Goal: Information Seeking & Learning: Check status

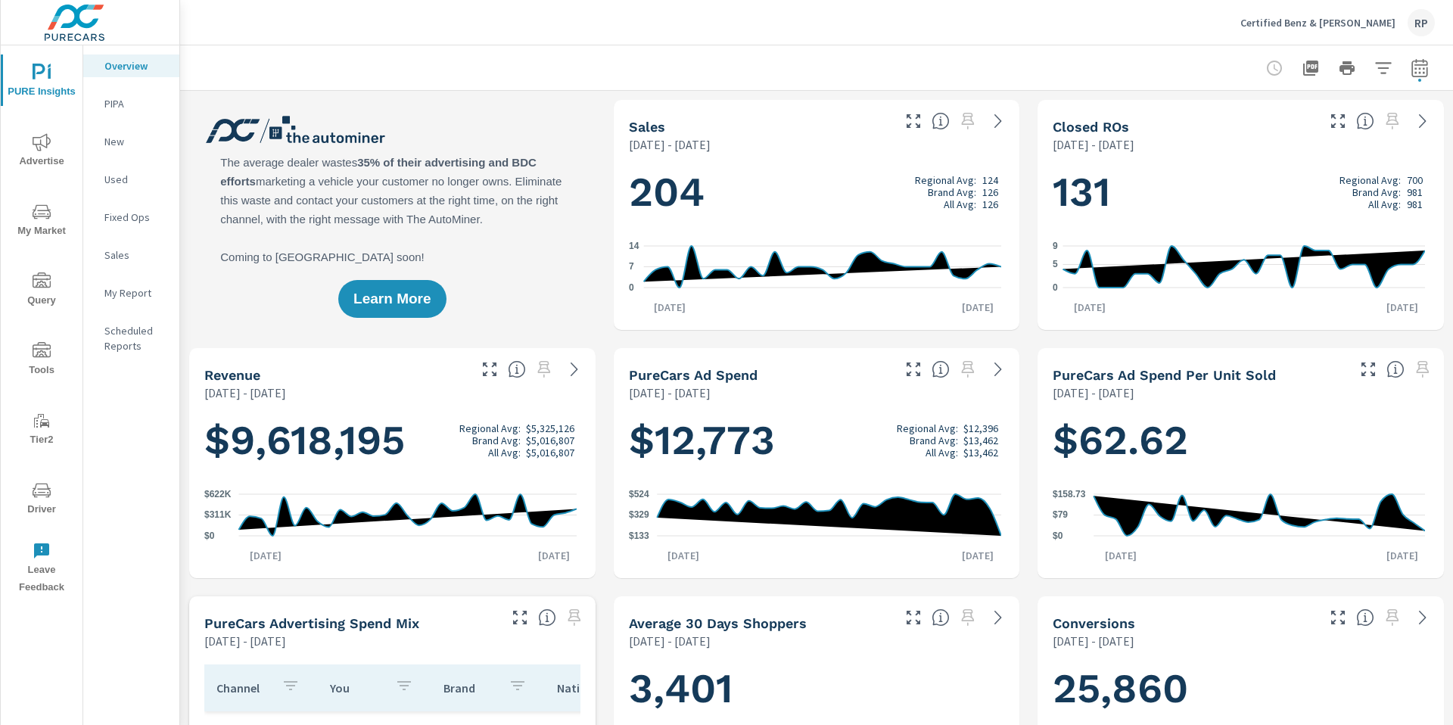
scroll to position [1, 0]
click at [1410, 70] on icon "button" at bounding box center [1419, 68] width 18 height 18
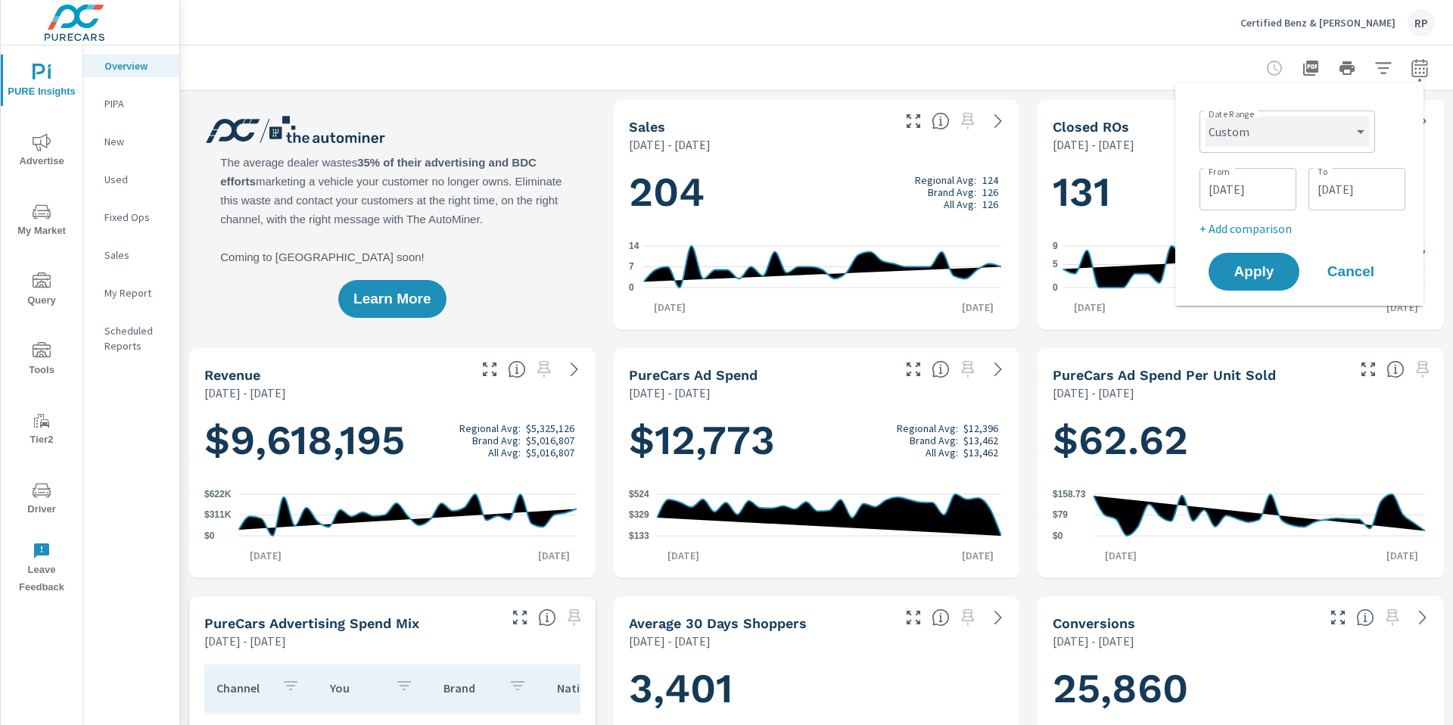
click at [1327, 138] on select "Custom [DATE] Last week Last 7 days Last 14 days Last 30 days Last 45 days Last…" at bounding box center [1286, 132] width 163 height 30
click at [1205, 117] on select "Custom [DATE] Last week Last 7 days Last 14 days Last 30 days Last 45 days Last…" at bounding box center [1286, 132] width 163 height 30
select select "Last month"
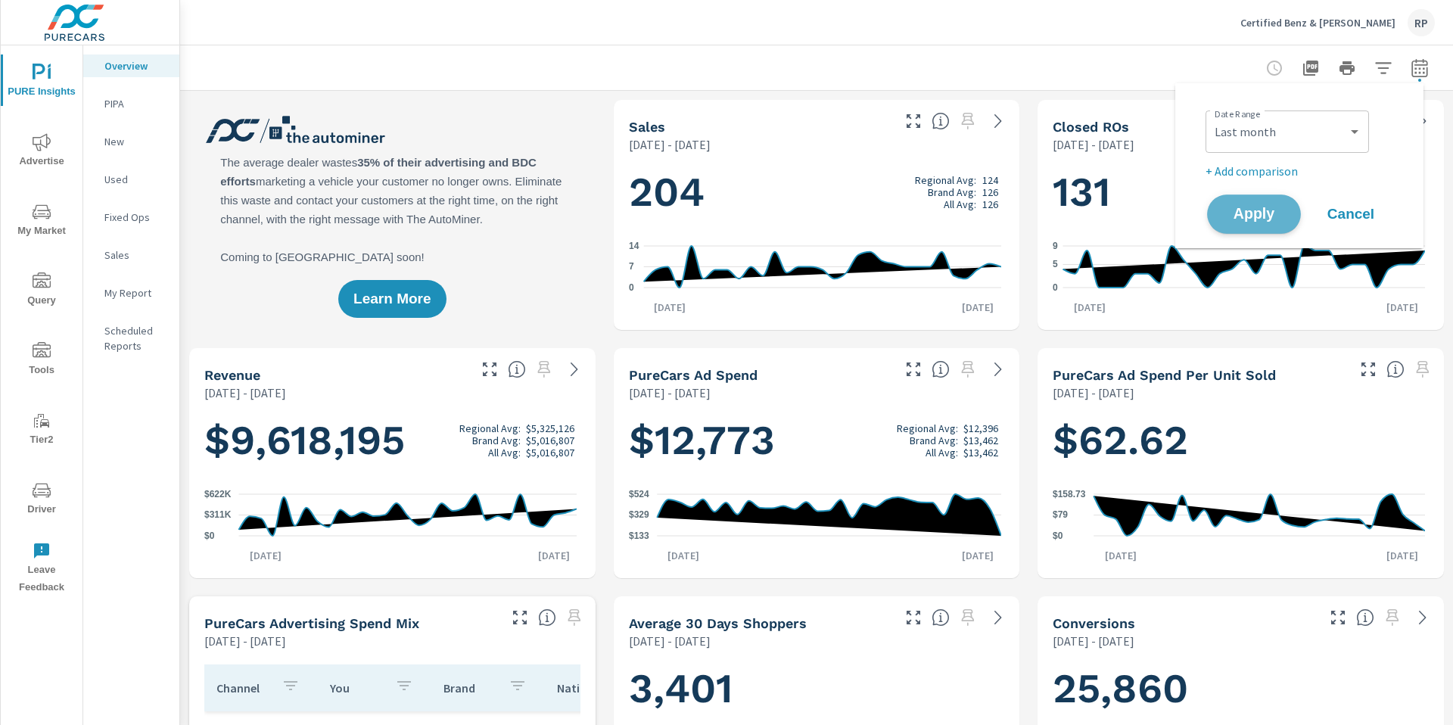
click at [1248, 221] on span "Apply" at bounding box center [1254, 214] width 62 height 14
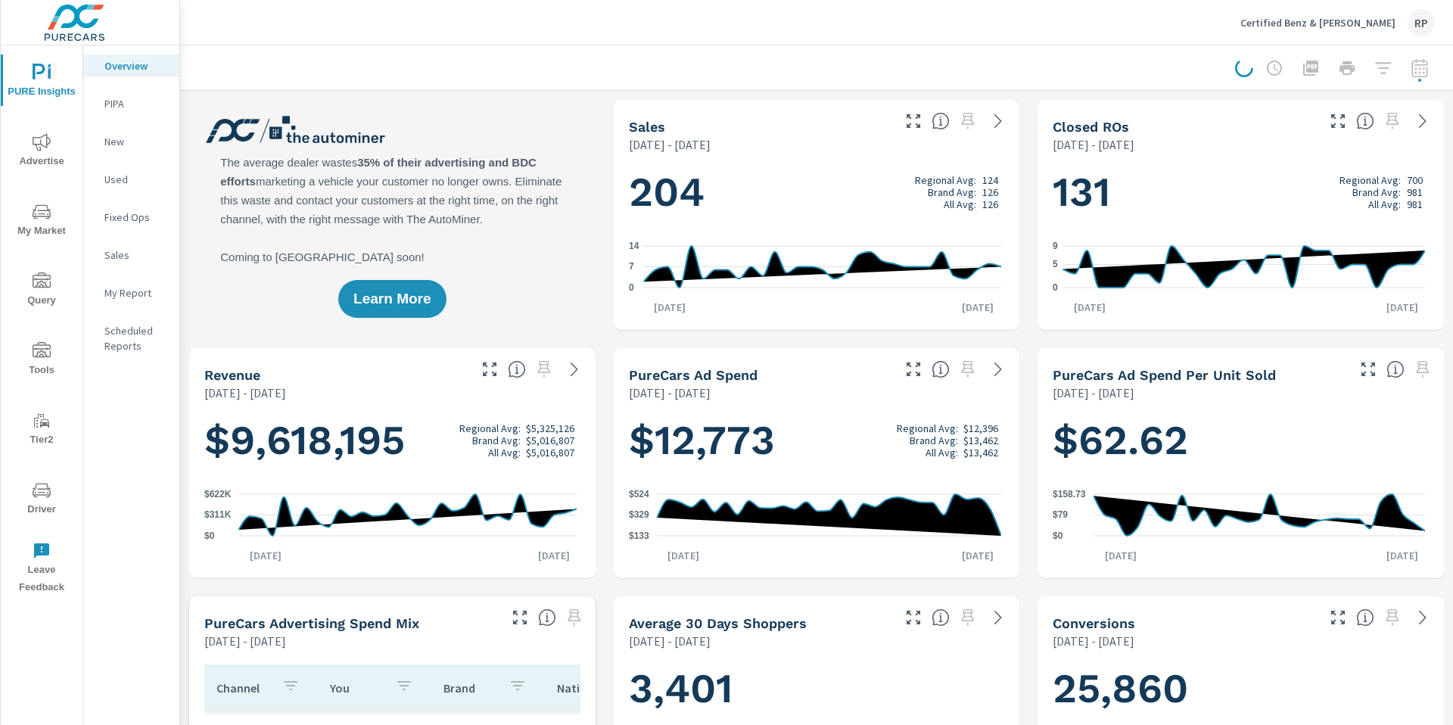
click at [56, 144] on span "Advertise" at bounding box center [41, 151] width 73 height 37
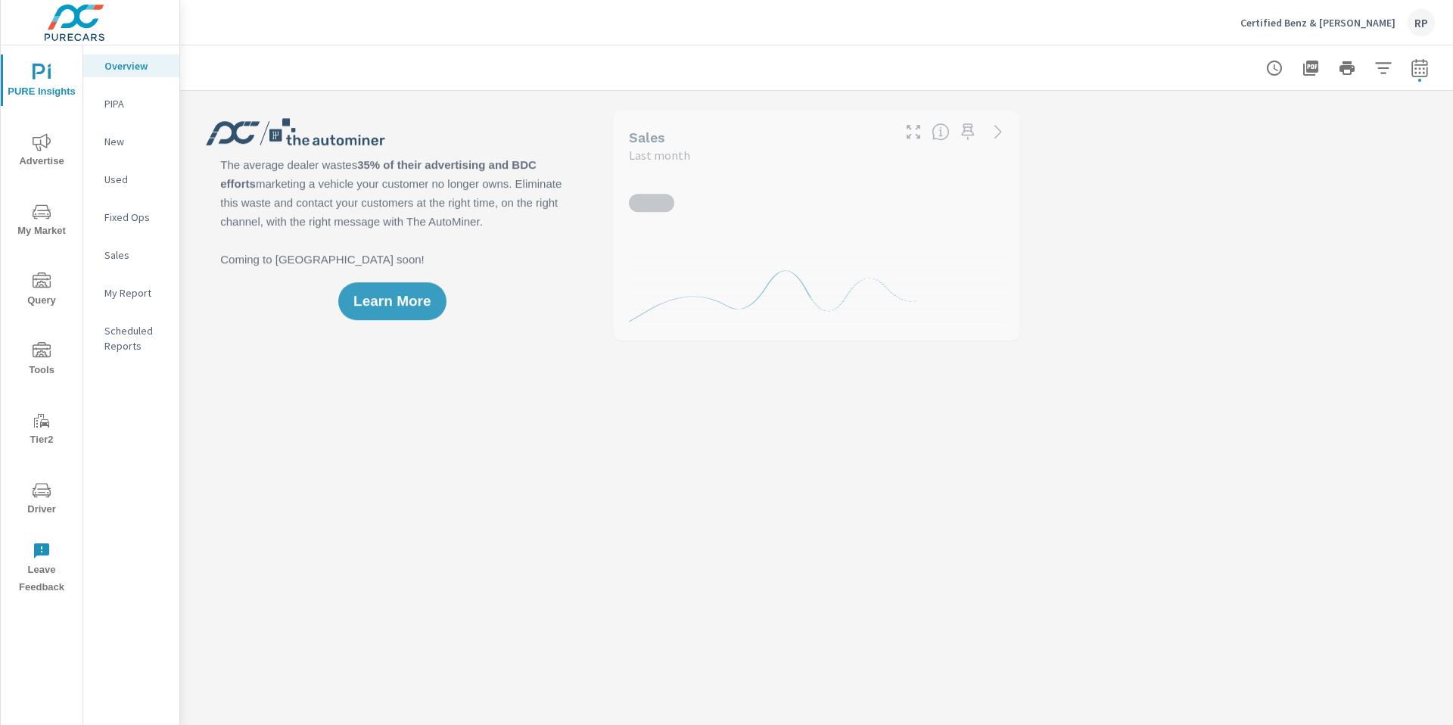
scroll to position [1, 0]
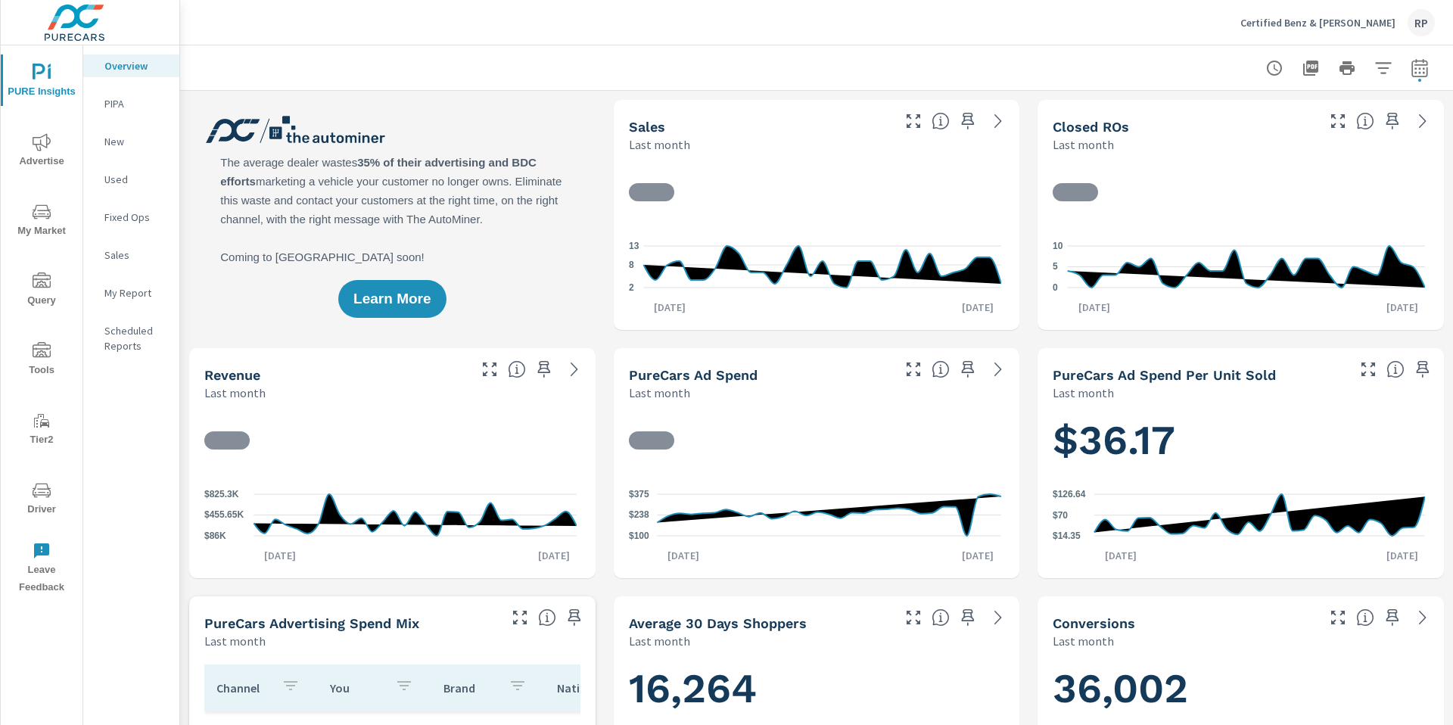
click at [52, 145] on span "Advertise" at bounding box center [41, 151] width 73 height 37
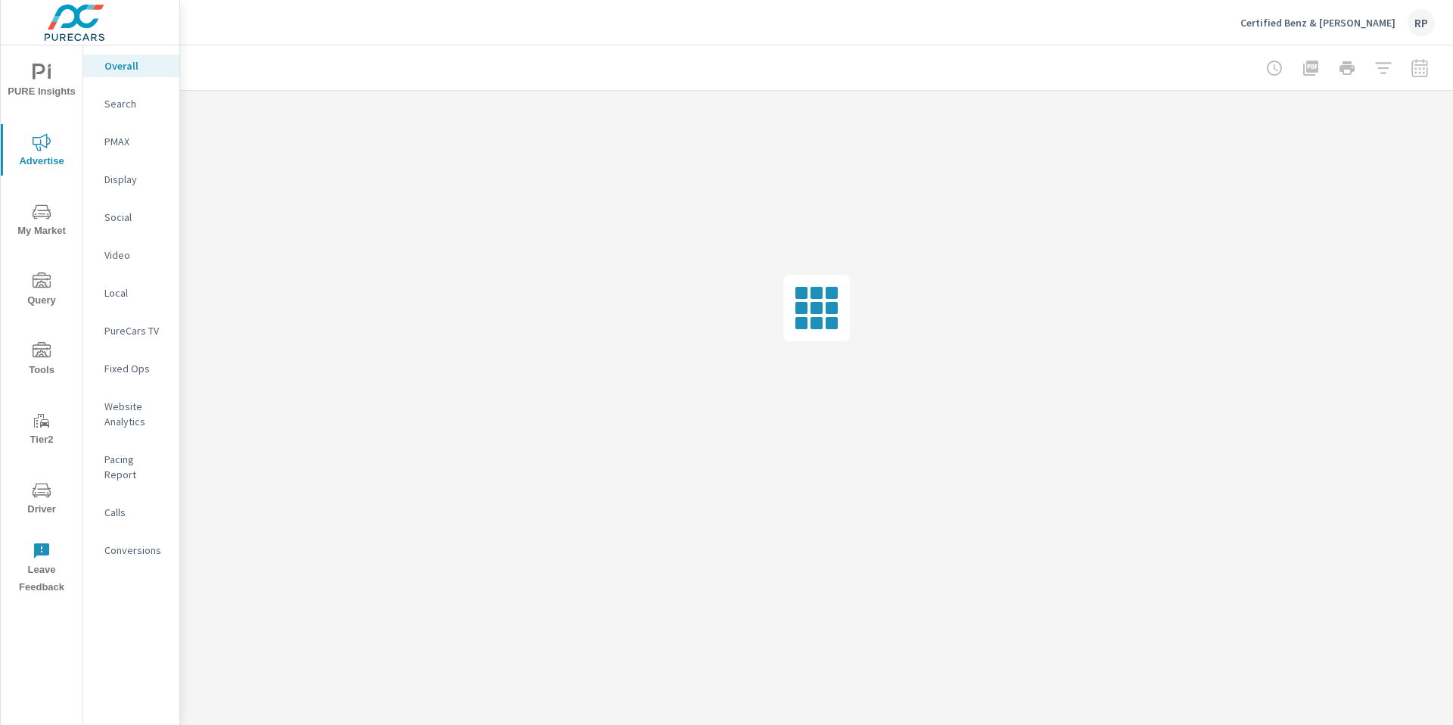
click at [115, 157] on nav "Overall Search PMAX Display Social Video Local PureCars TV Fixed Ops Website An…" at bounding box center [131, 313] width 96 height 537
click at [118, 149] on div "PMAX" at bounding box center [131, 141] width 96 height 23
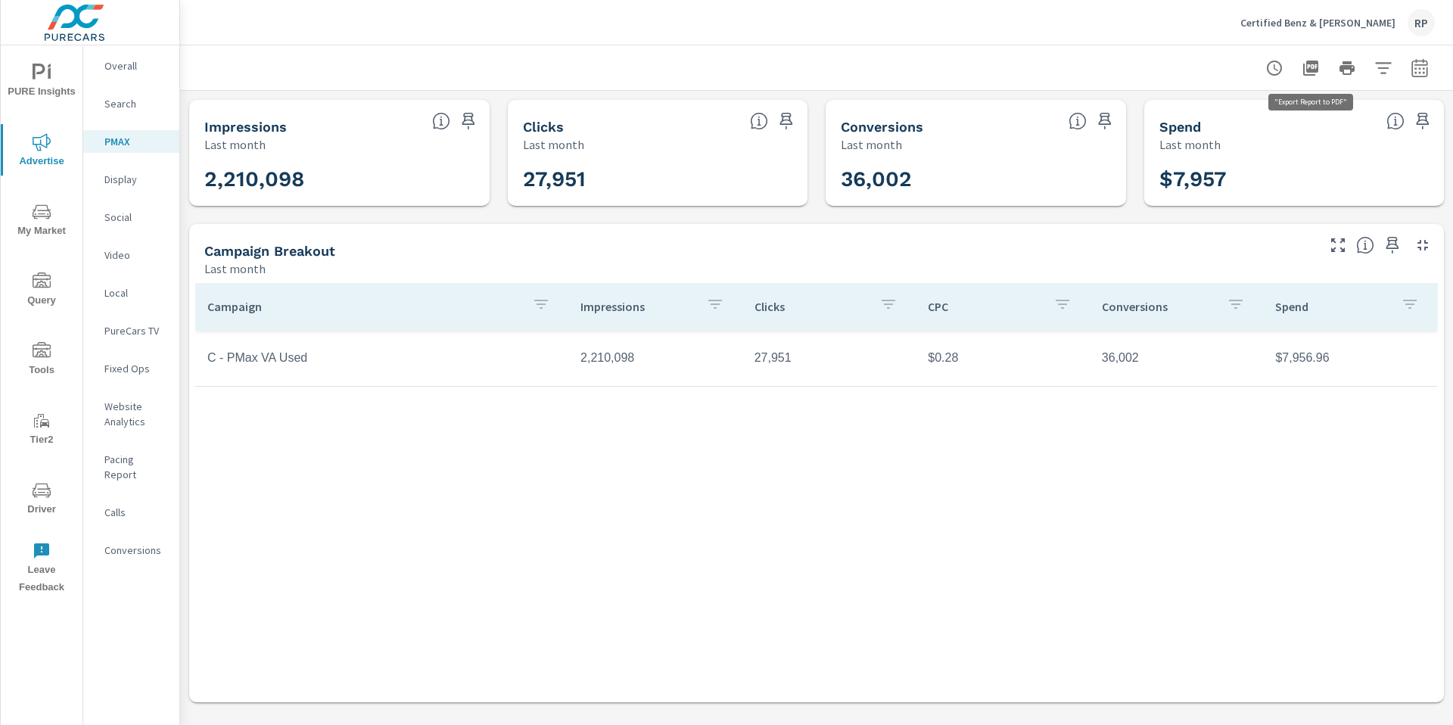
click at [1313, 69] on icon "button" at bounding box center [1310, 68] width 15 height 15
